Goal: Transaction & Acquisition: Purchase product/service

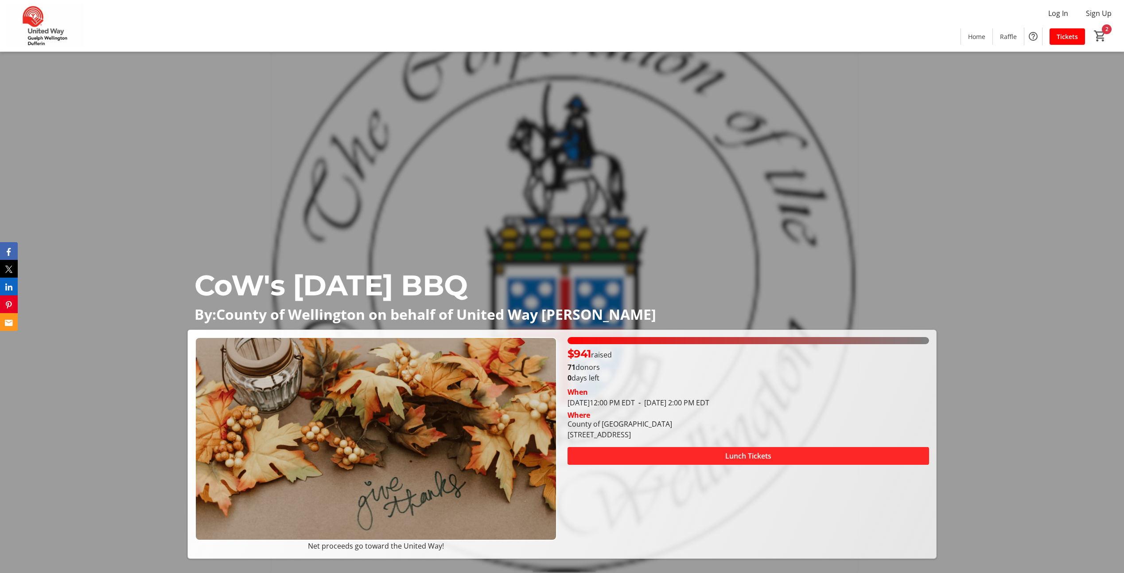
click at [750, 455] on span "Lunch Tickets" at bounding box center [749, 455] width 46 height 11
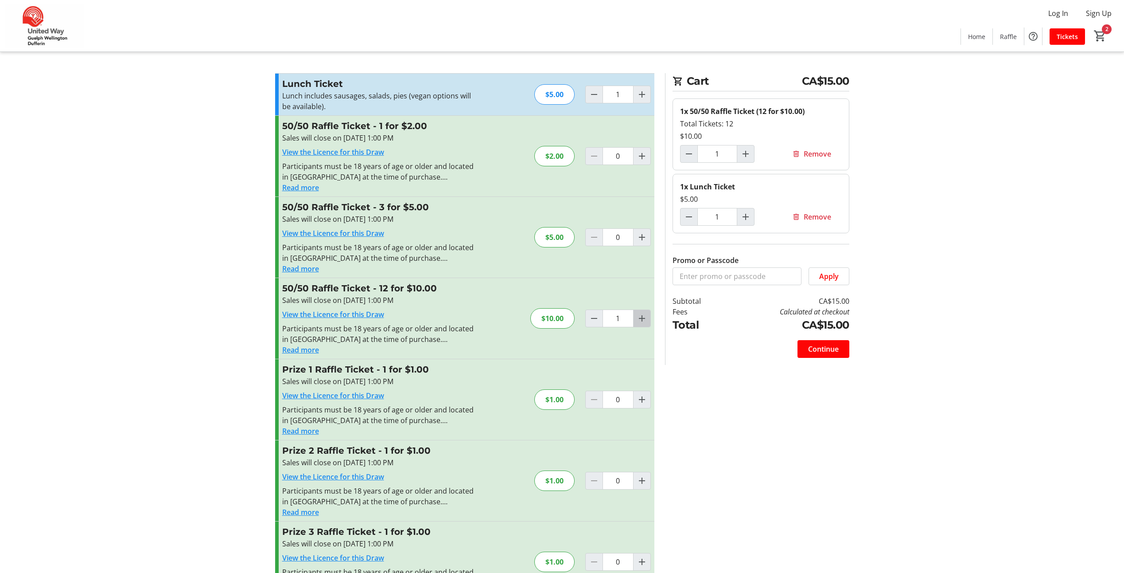
click at [646, 318] on mat-icon "Increment by one" at bounding box center [642, 318] width 11 height 11
type input "2"
click at [822, 350] on span "Continue" at bounding box center [823, 348] width 31 height 11
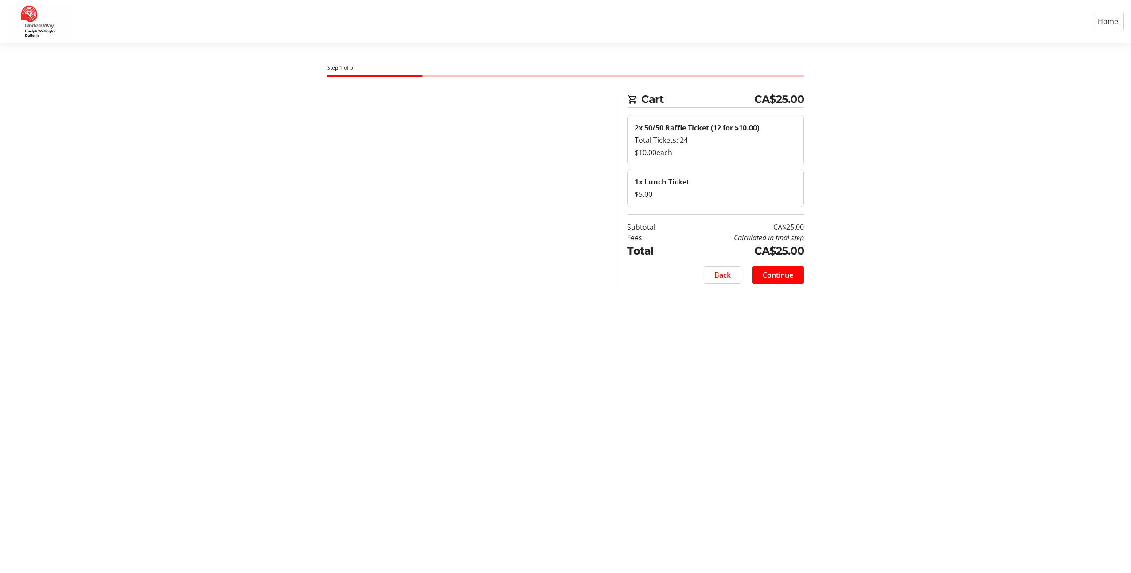
select select "CA"
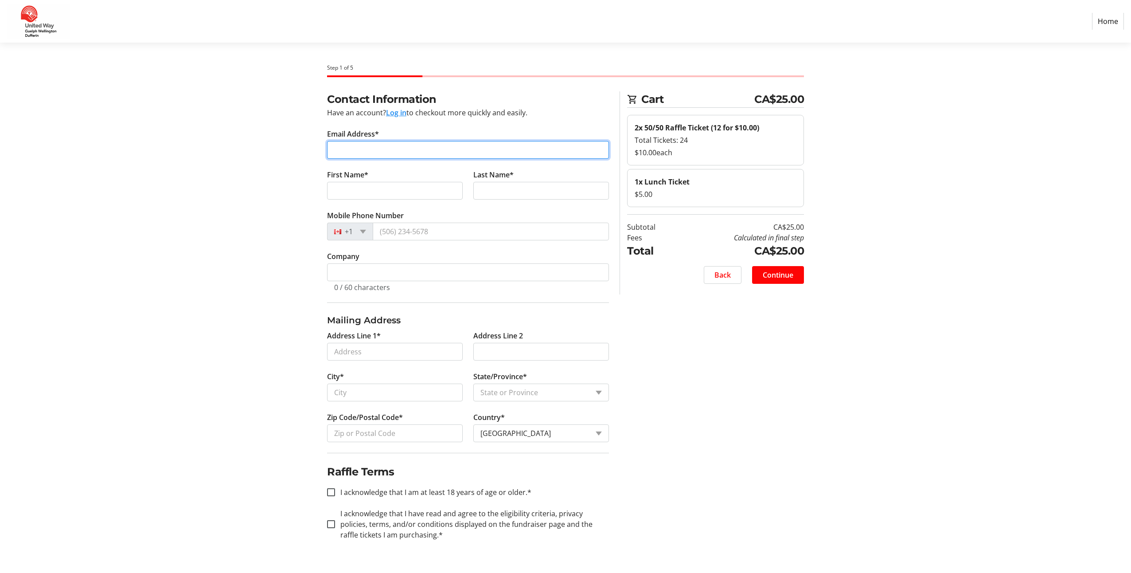
click at [403, 144] on input "Email Address*" at bounding box center [468, 150] width 282 height 18
type input "[EMAIL_ADDRESS][DOMAIN_NAME]"
type input "[PERSON_NAME]"
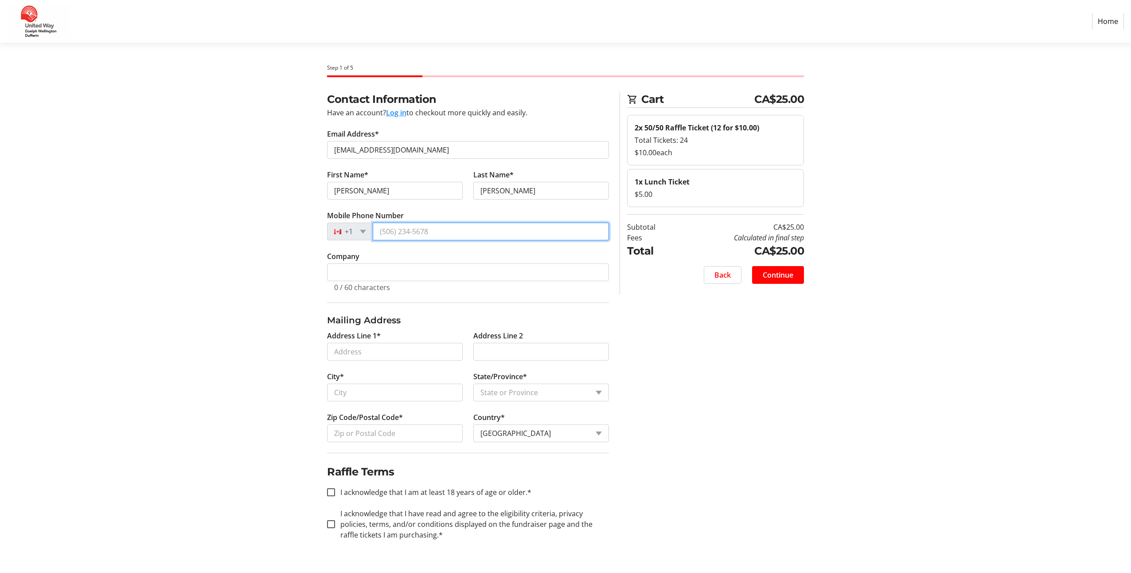
type input "[PHONE_NUMBER]"
type input "County of [GEOGRAPHIC_DATA]"
type input "[STREET_ADDRESS]"
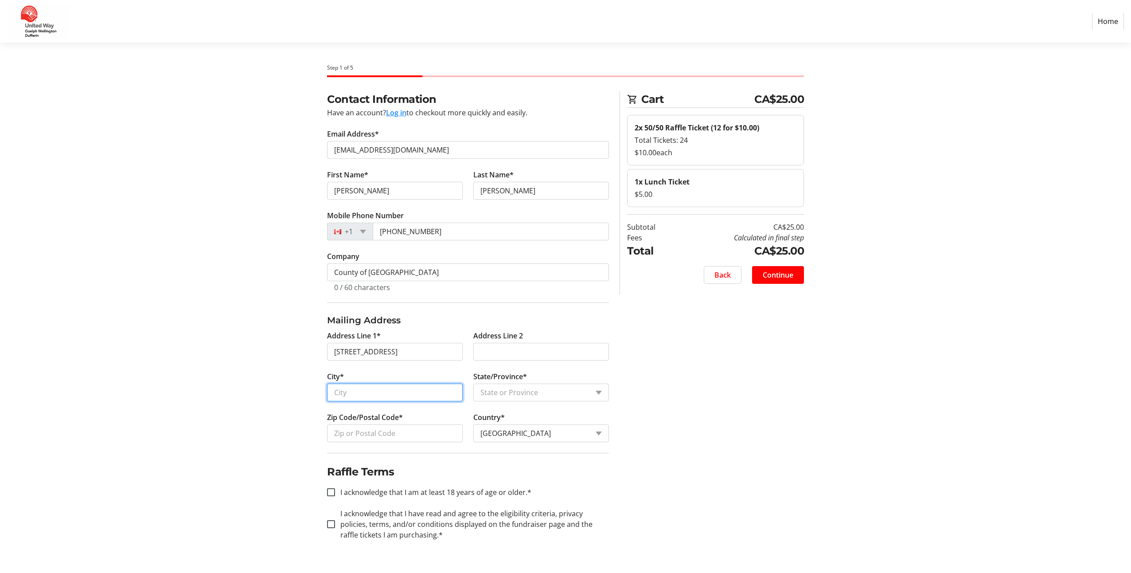
type input "Guelph"
select select "ON"
type input "N1H 3N6"
click at [331, 493] on input "I acknowledge that I am at least 18 years of age or older.*" at bounding box center [331, 492] width 8 height 8
checkbox input "true"
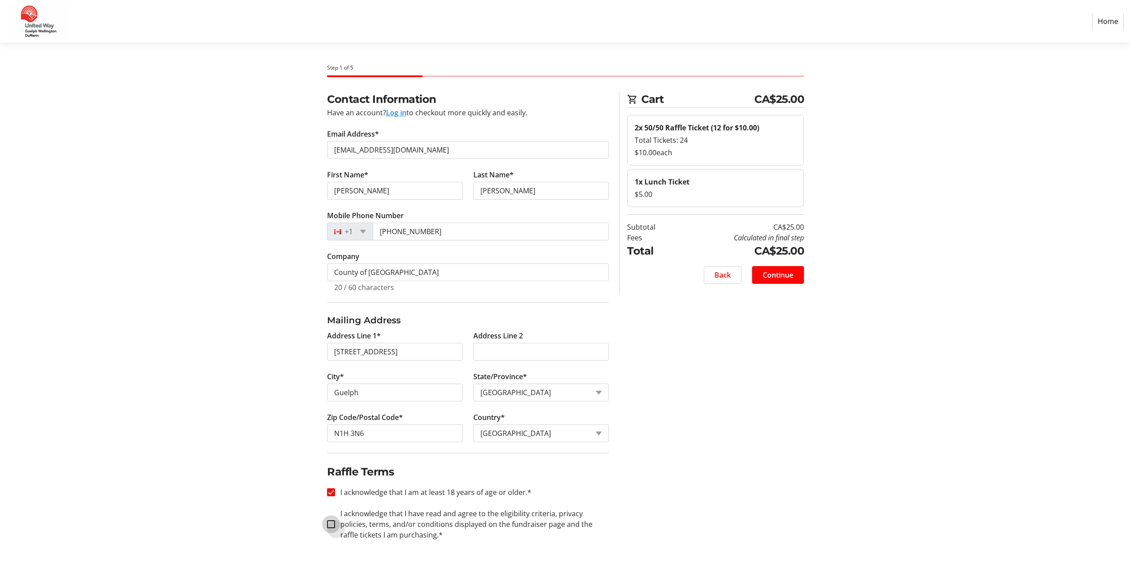
drag, startPoint x: 333, startPoint y: 523, endPoint x: 460, endPoint y: 499, distance: 128.6
click at [333, 523] on input "I acknowledge that I have read and agree to the eligibility criteria, privacy p…" at bounding box center [331, 524] width 8 height 8
checkbox input "true"
click at [780, 277] on span "Continue" at bounding box center [778, 274] width 31 height 11
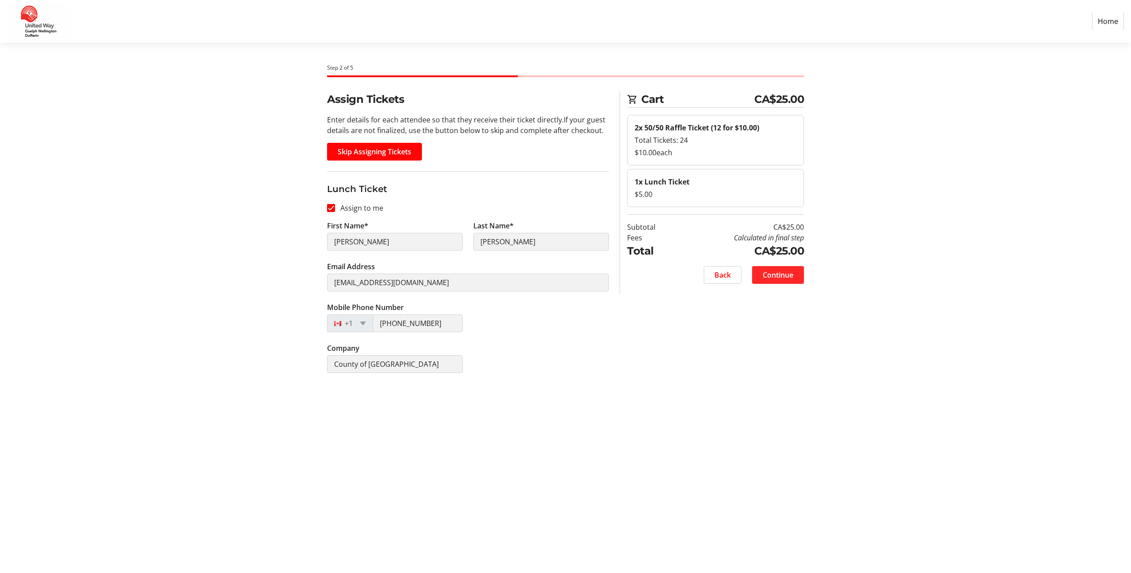
click at [776, 279] on span "Continue" at bounding box center [778, 274] width 31 height 11
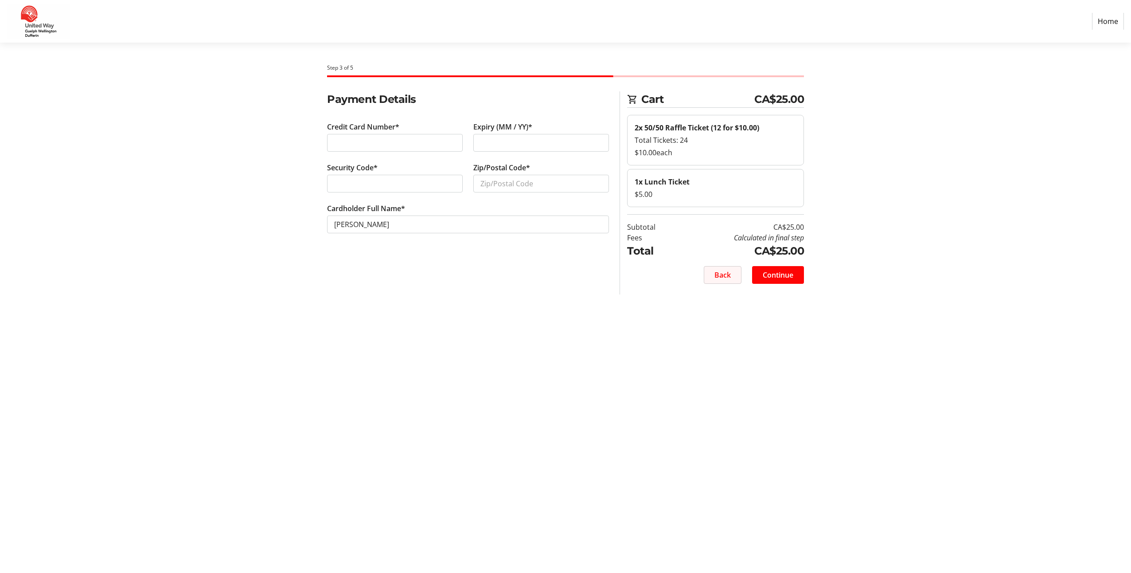
click at [723, 277] on span "Back" at bounding box center [722, 274] width 16 height 11
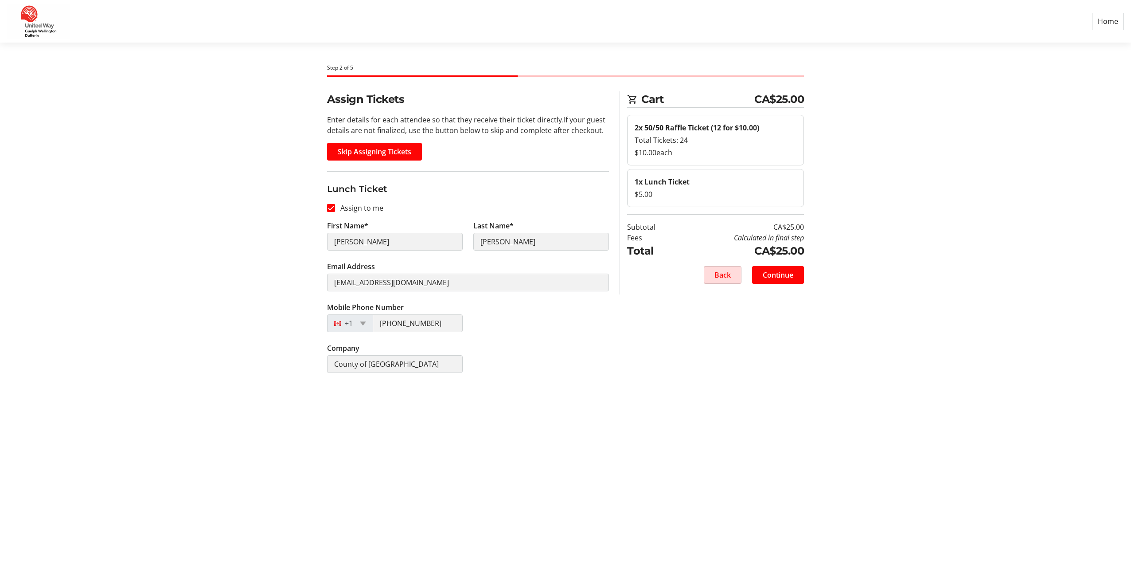
click at [723, 278] on span "Back" at bounding box center [722, 274] width 16 height 11
select select "ON"
select select "CA"
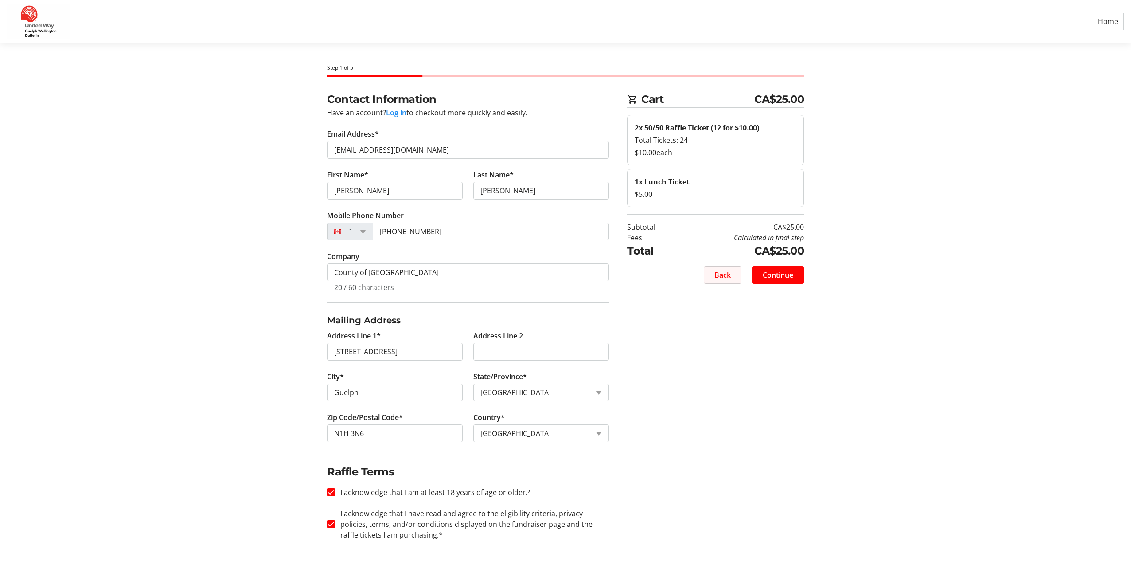
click at [723, 278] on span "Back" at bounding box center [722, 274] width 16 height 11
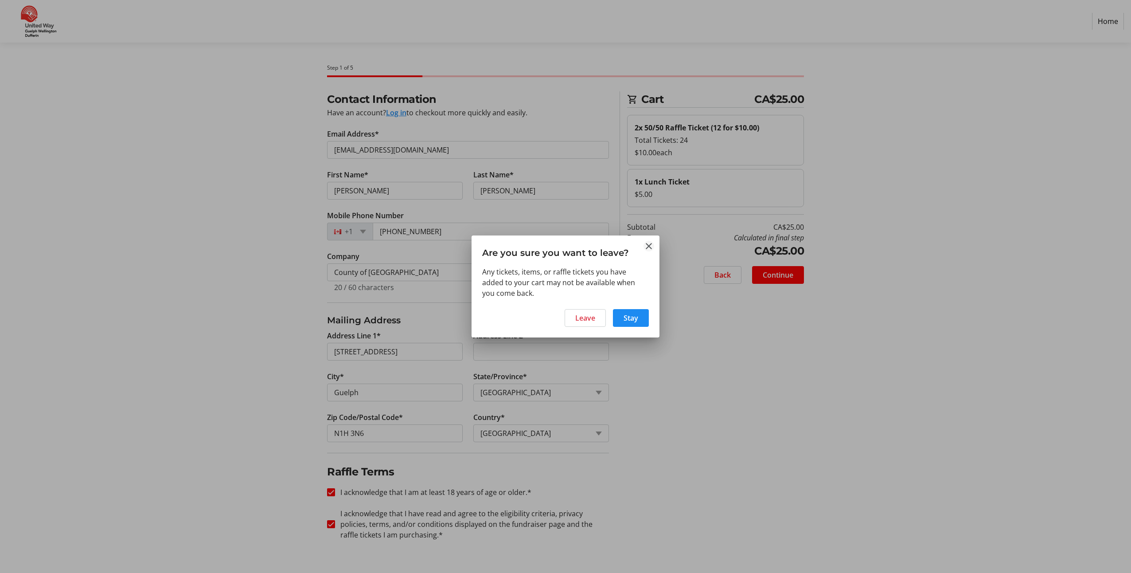
click at [648, 247] on mat-icon "Close" at bounding box center [649, 246] width 11 height 11
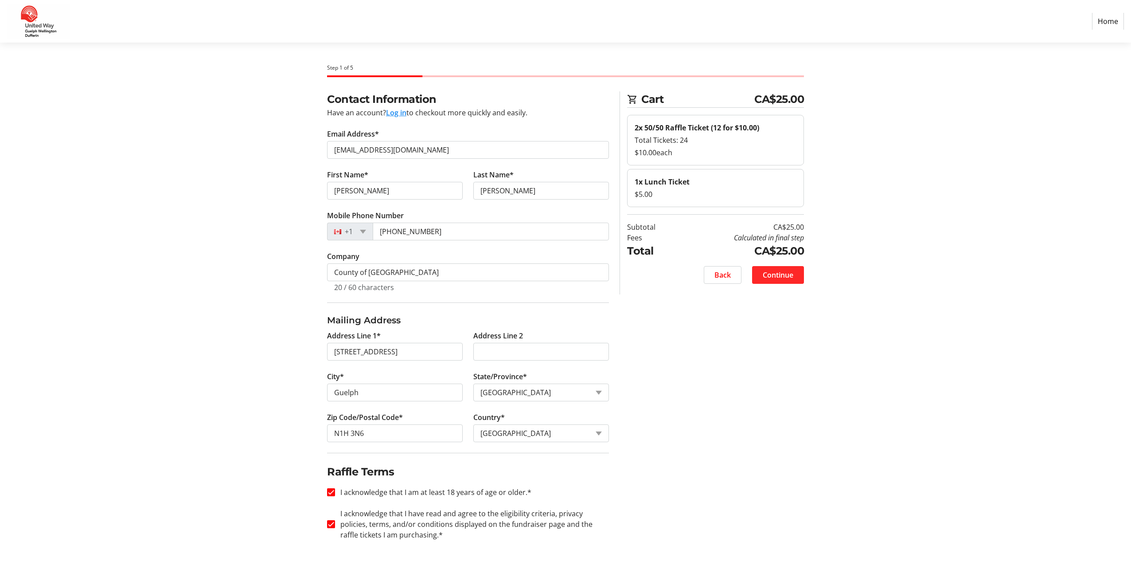
click at [786, 276] on span "Continue" at bounding box center [778, 274] width 31 height 11
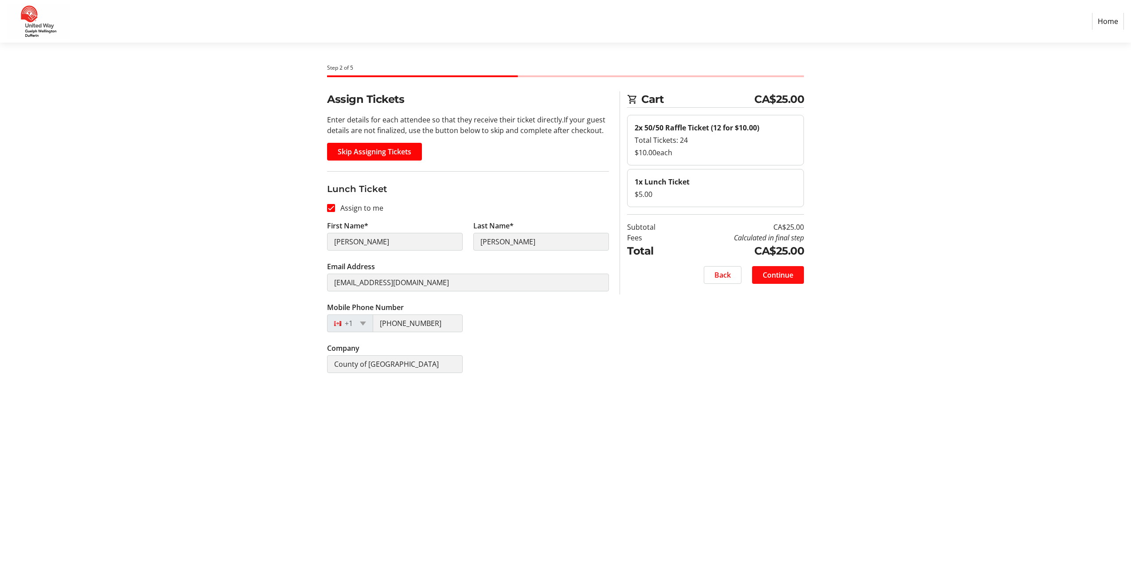
click at [786, 276] on span "Continue" at bounding box center [778, 274] width 31 height 11
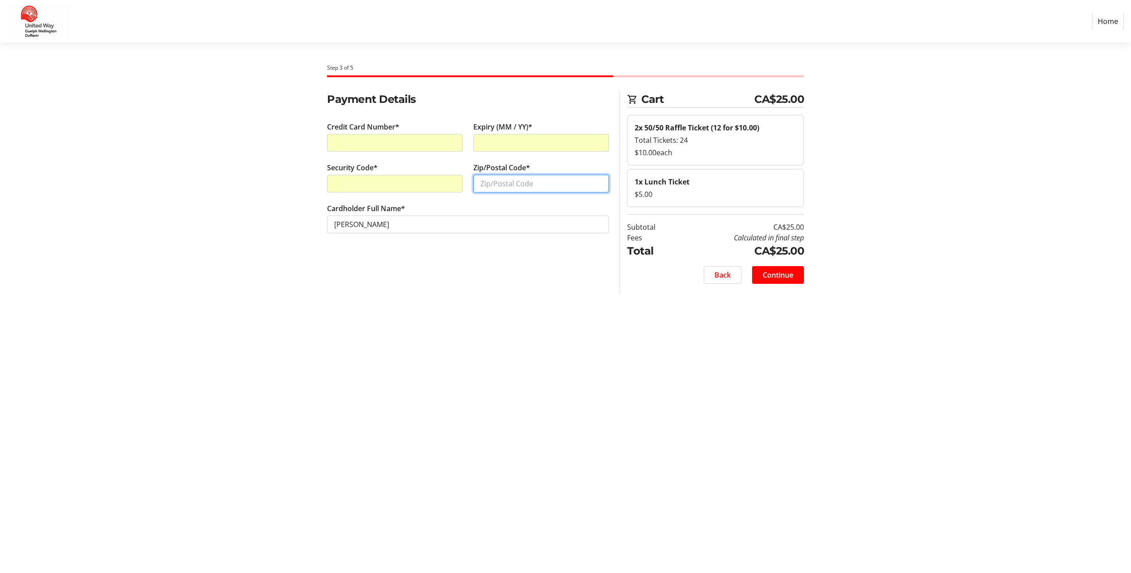
click at [513, 185] on input "Zip/Postal Code*" at bounding box center [541, 184] width 136 height 18
type input "n1h3n6"
click at [791, 273] on span "Continue" at bounding box center [778, 274] width 31 height 11
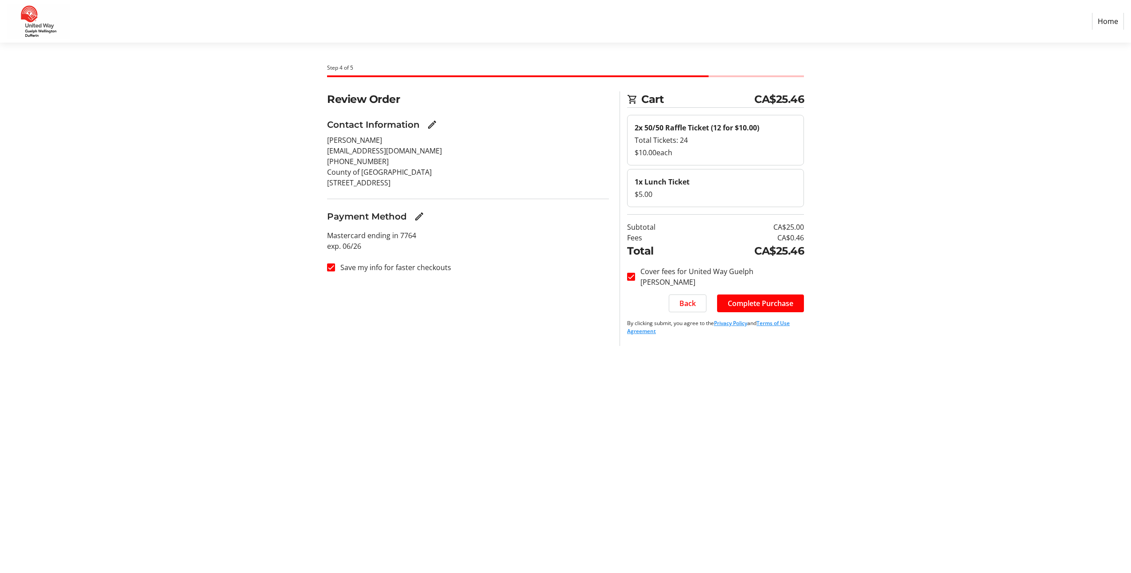
drag, startPoint x: 338, startPoint y: 21, endPoint x: 348, endPoint y: 26, distance: 11.9
click at [338, 21] on nav "Home" at bounding box center [565, 21] width 1131 height 43
click at [782, 304] on span "Complete Purchase" at bounding box center [761, 303] width 66 height 11
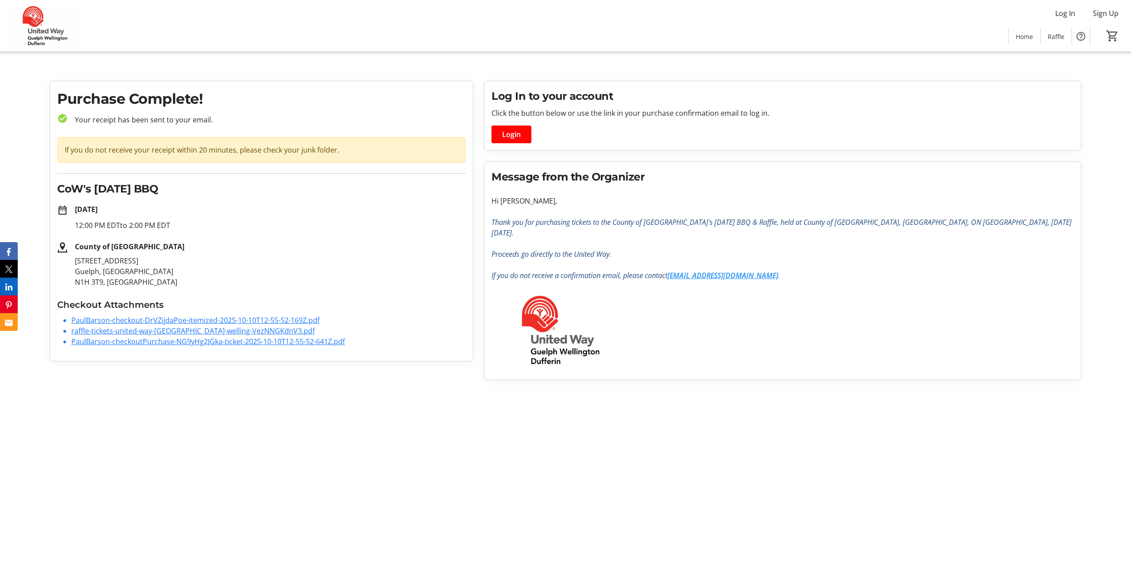
click at [138, 343] on link "PaulBarson-checkoutPurchase-NG9yHg2JGka-ticket-2025-10-10T12-55-52-641Z.pdf" at bounding box center [207, 341] width 273 height 10
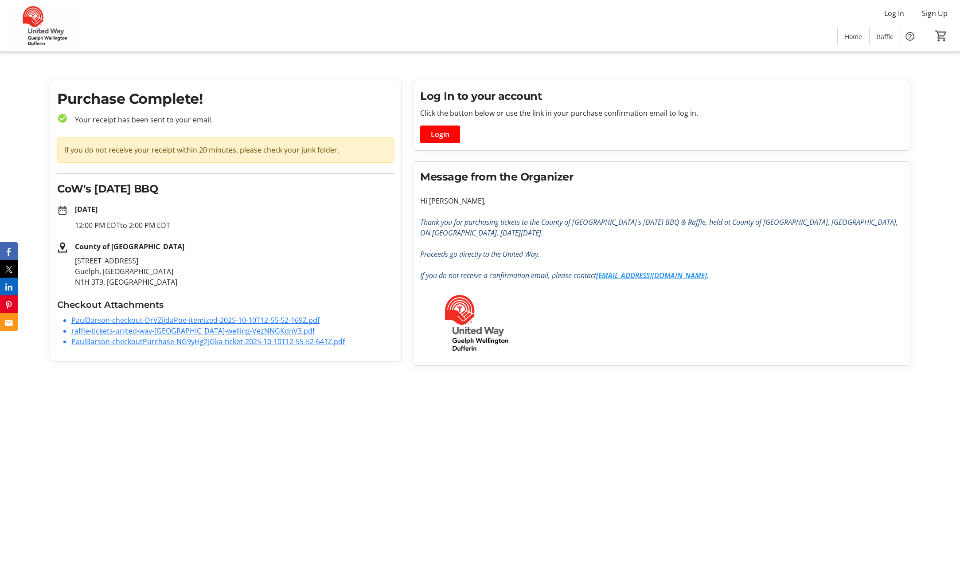
click at [106, 332] on link "raffle-tickets-united-way-[GEOGRAPHIC_DATA]-welling-VezNNGKdnV3.pdf" at bounding box center [192, 331] width 243 height 10
click at [305, 318] on link "PaulBarson-checkout-DrVZijdaPoe-itemized-2025-10-10T12-55-52-169Z.pdf" at bounding box center [195, 320] width 248 height 10
